Goal: Information Seeking & Learning: Learn about a topic

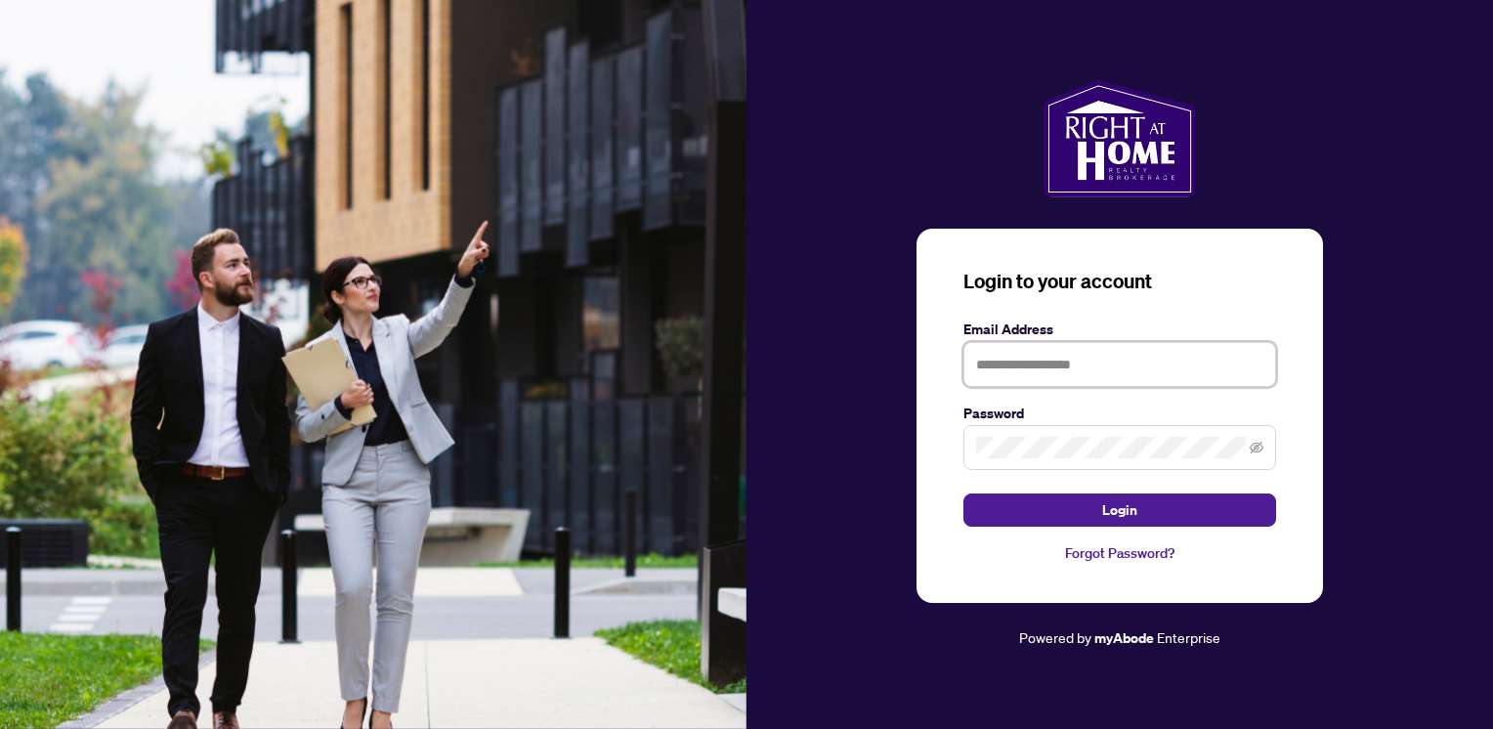
type input "**********"
click at [1127, 510] on span "Login" at bounding box center [1119, 509] width 35 height 31
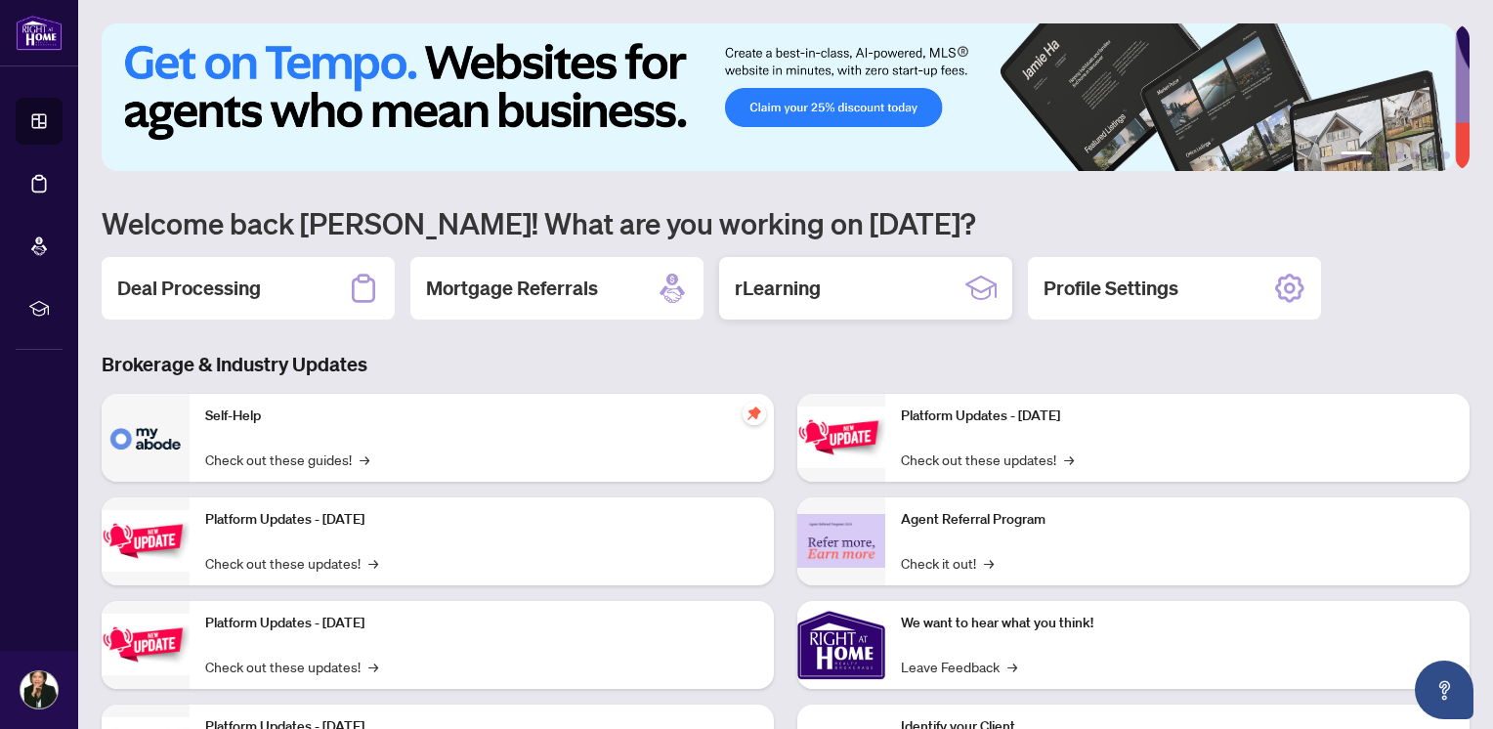
click at [796, 275] on h2 "rLearning" at bounding box center [778, 287] width 86 height 27
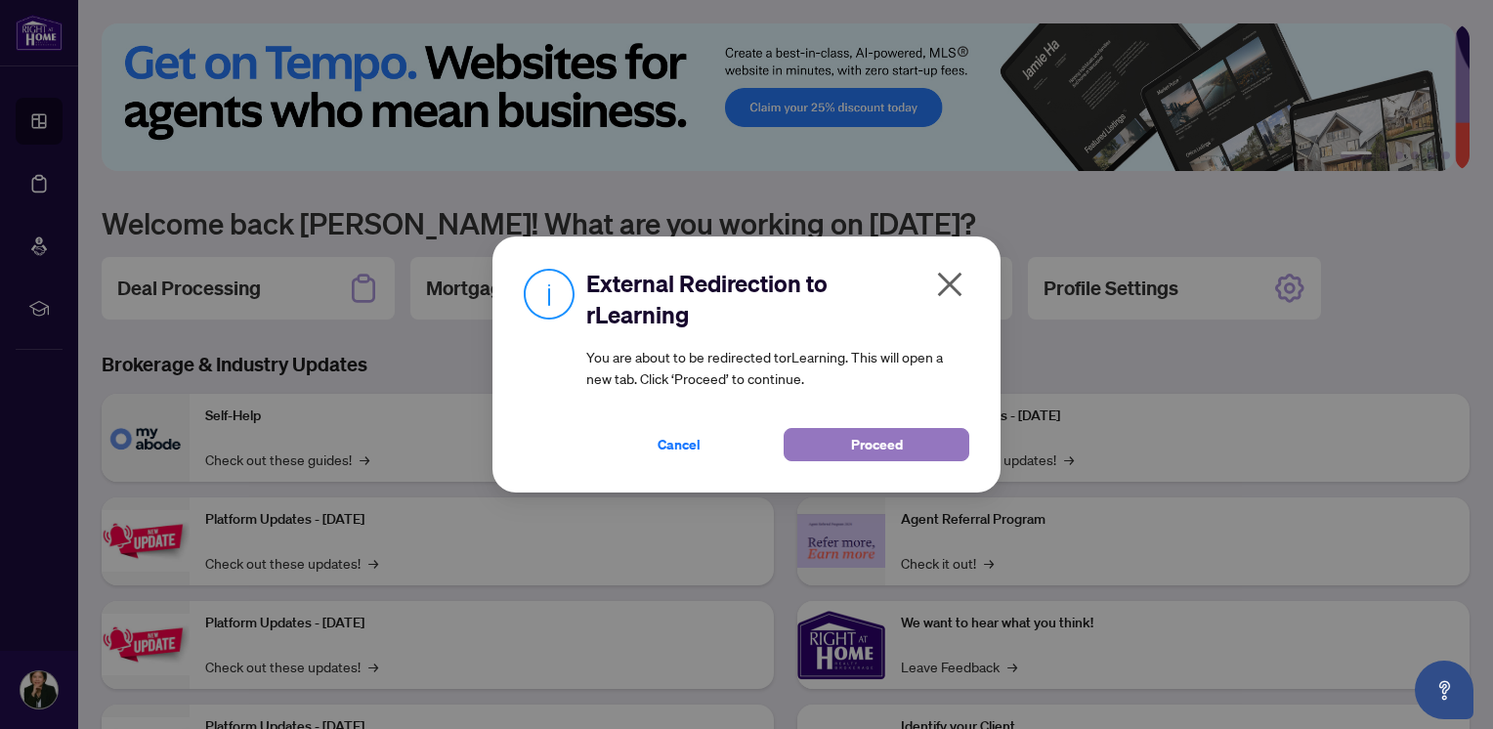
click at [902, 454] on button "Proceed" at bounding box center [876, 444] width 186 height 33
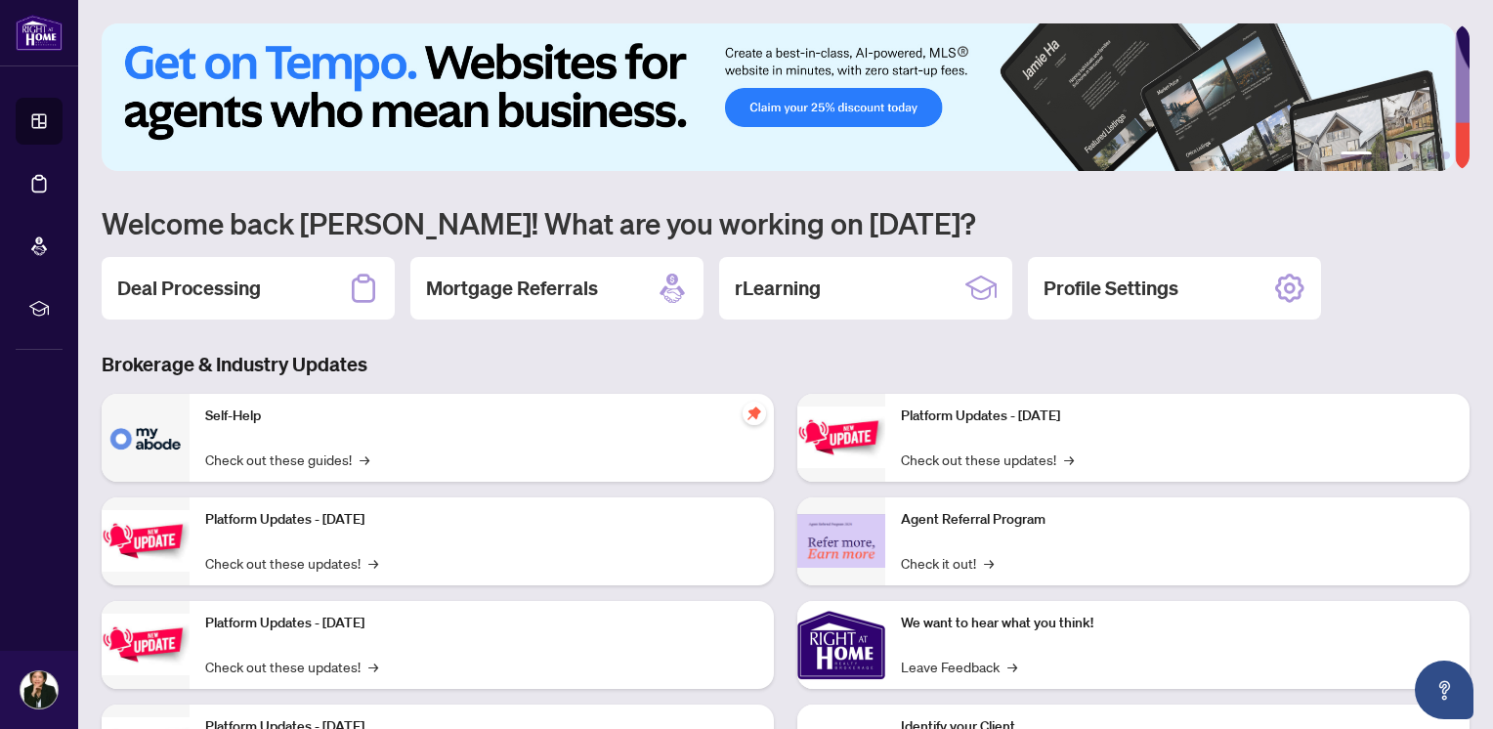
scroll to position [113, 0]
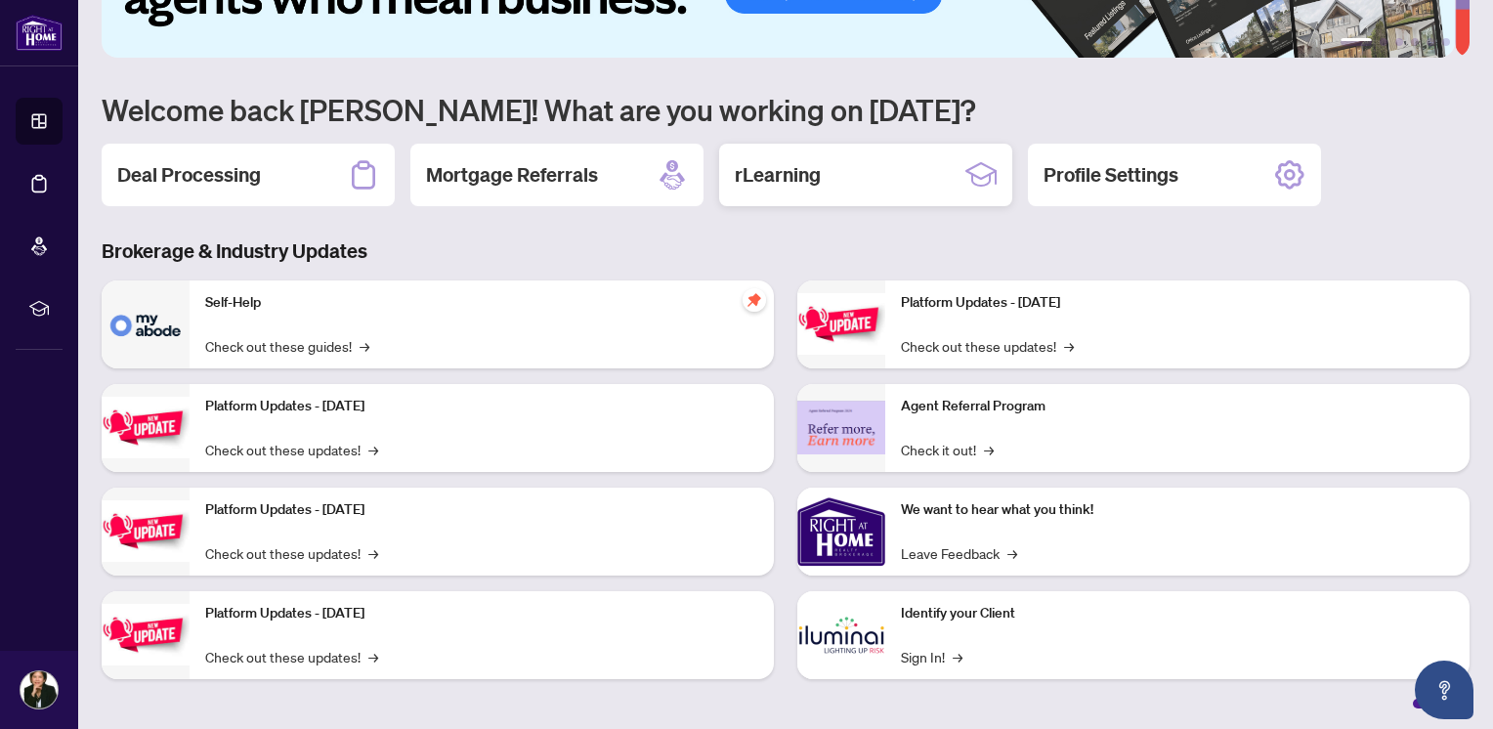
click at [788, 180] on h2 "rLearning" at bounding box center [778, 174] width 86 height 27
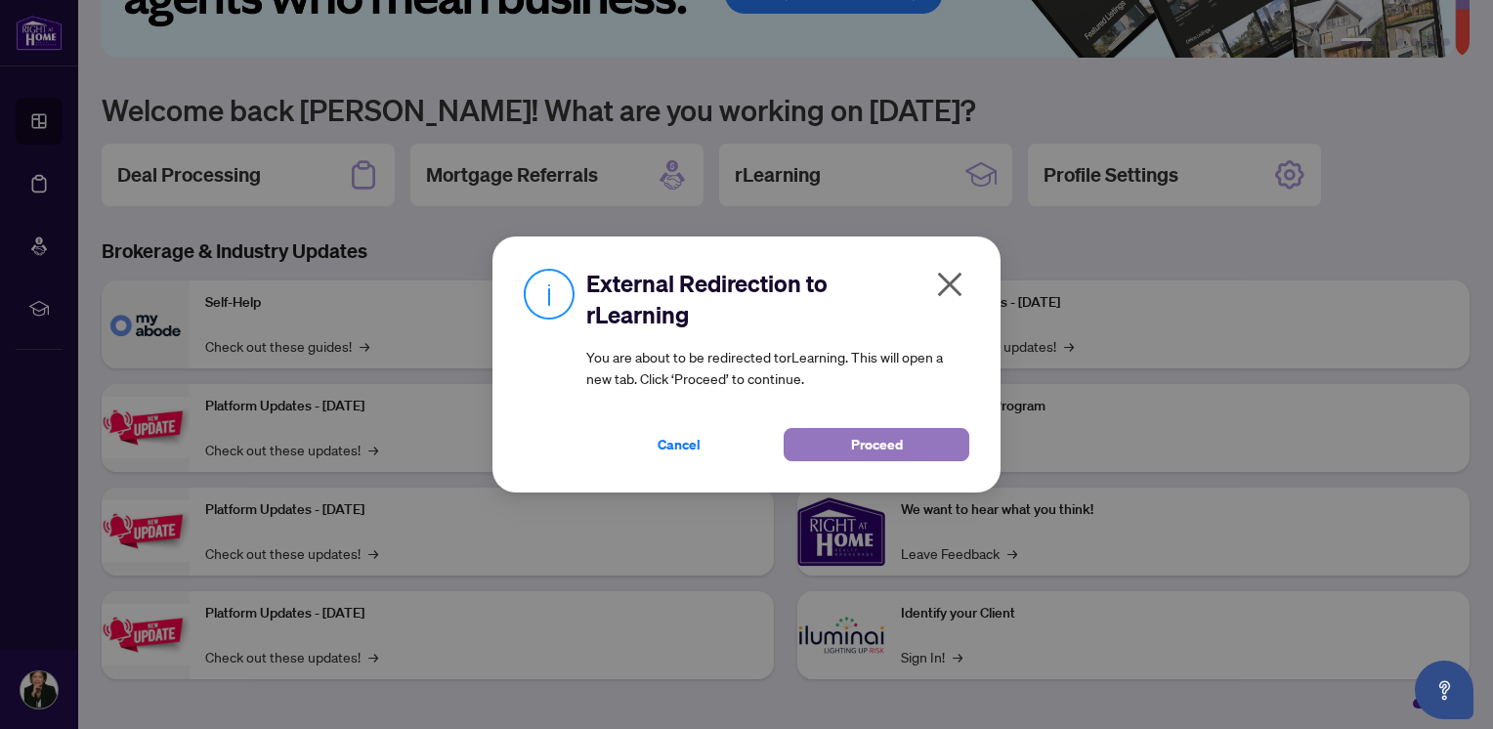
click at [907, 435] on button "Proceed" at bounding box center [876, 444] width 186 height 33
